Goal: Task Accomplishment & Management: Manage account settings

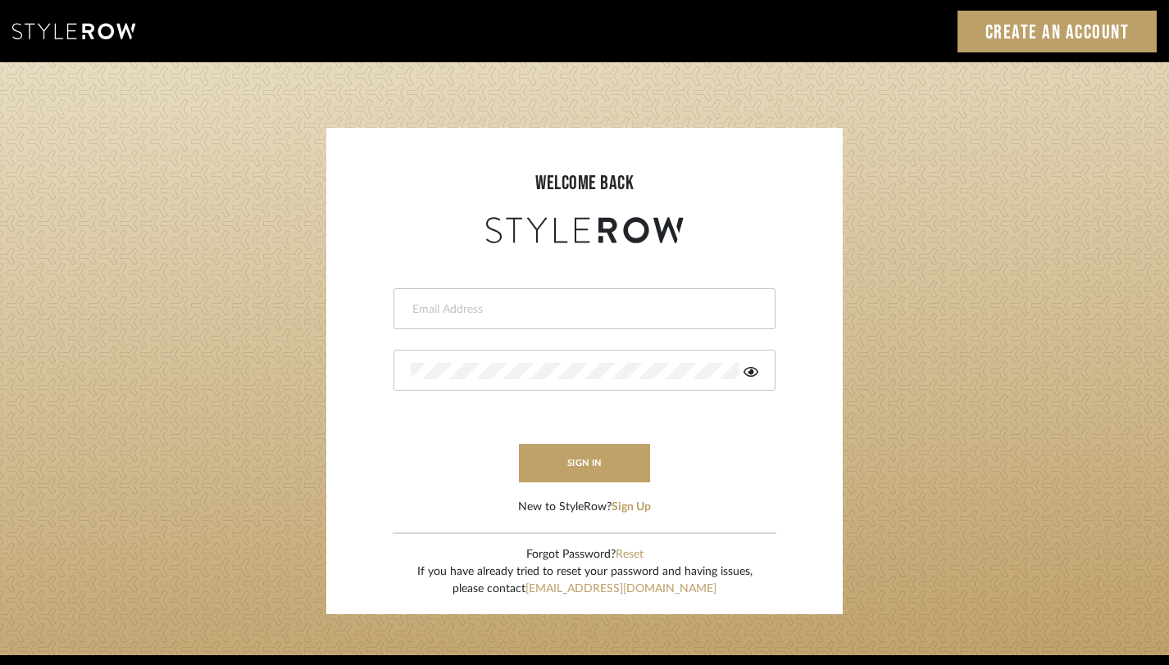
click at [724, 288] on div at bounding box center [584, 308] width 382 height 41
click at [694, 307] on input "email" at bounding box center [571, 310] width 320 height 16
click at [586, 360] on div at bounding box center [584, 370] width 382 height 41
click at [564, 316] on input "email" at bounding box center [571, 310] width 320 height 16
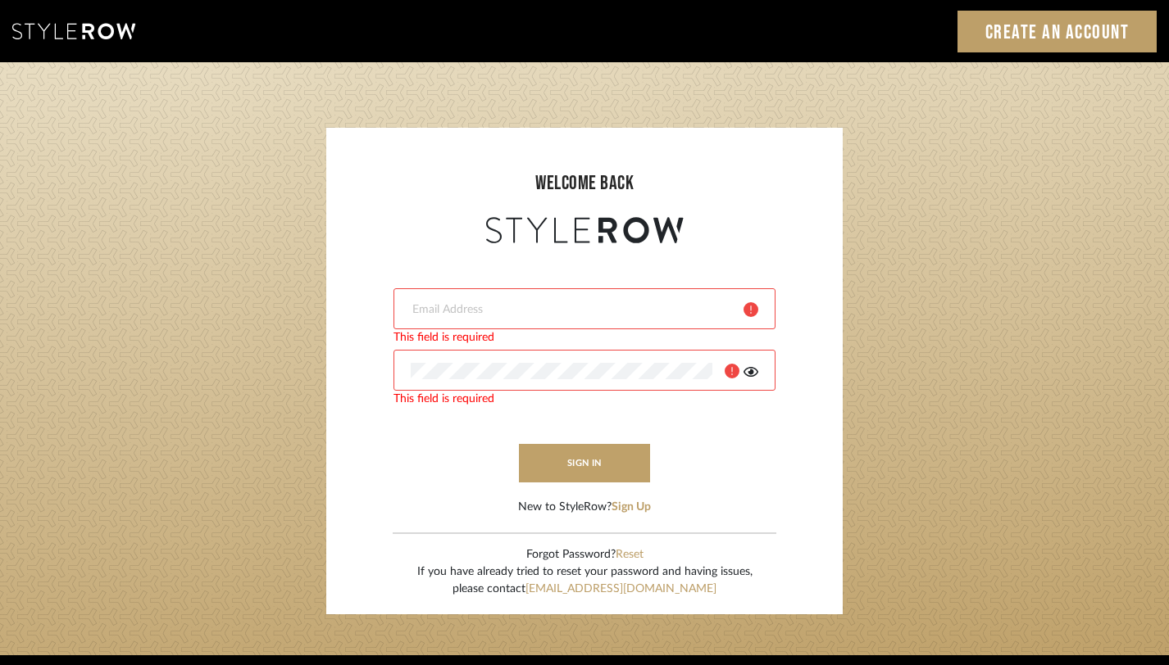
click at [553, 318] on div at bounding box center [584, 308] width 382 height 41
type input "[EMAIL_ADDRESS][DOMAIN_NAME]"
click at [758, 376] on div at bounding box center [584, 370] width 382 height 41
click at [756, 375] on icon at bounding box center [750, 372] width 15 height 10
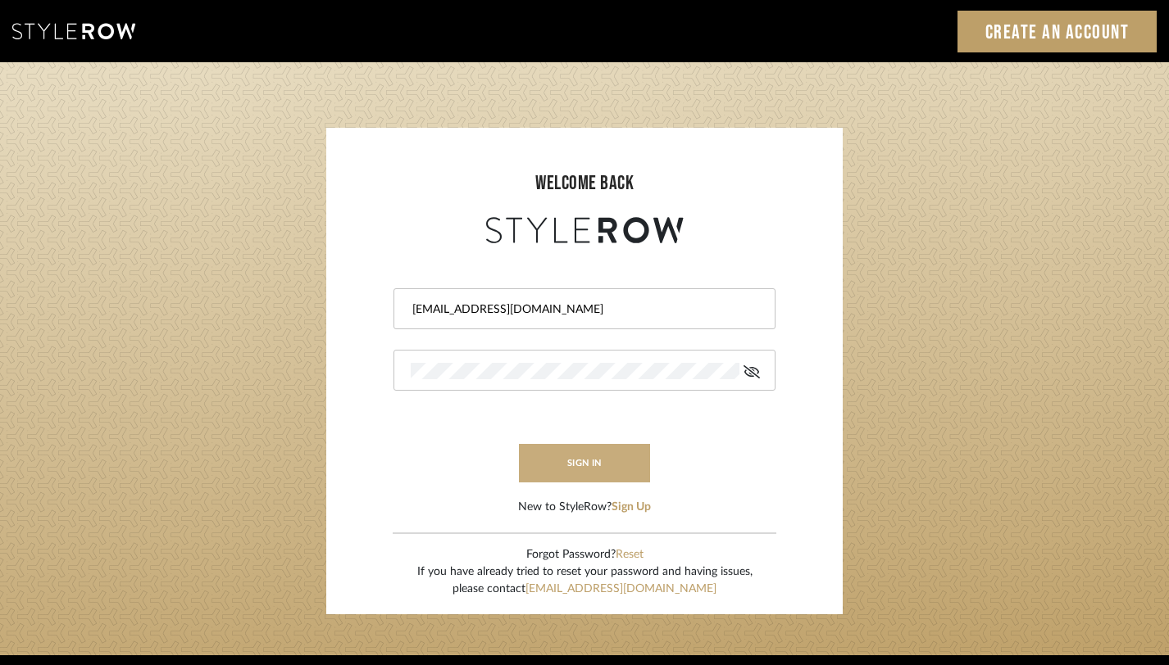
click at [556, 473] on button "sign in" at bounding box center [584, 463] width 131 height 39
